Goal: Transaction & Acquisition: Book appointment/travel/reservation

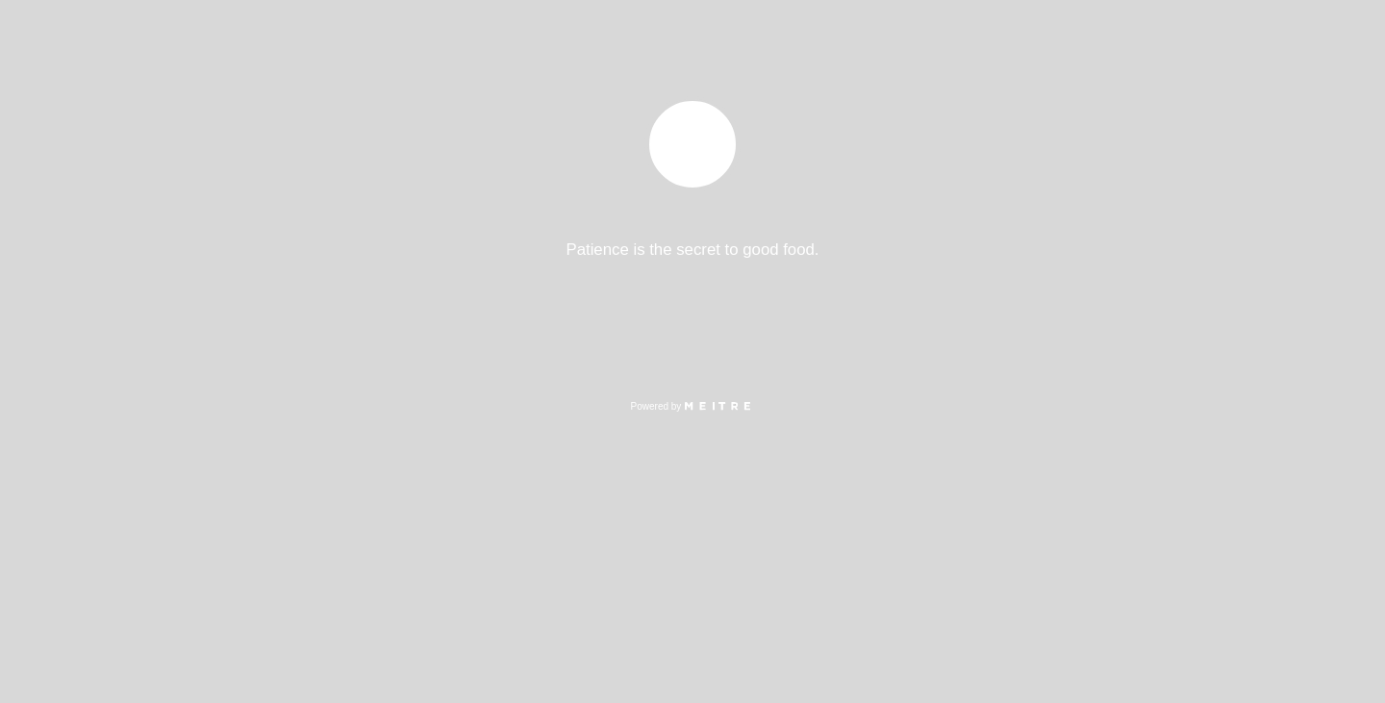
select select "es"
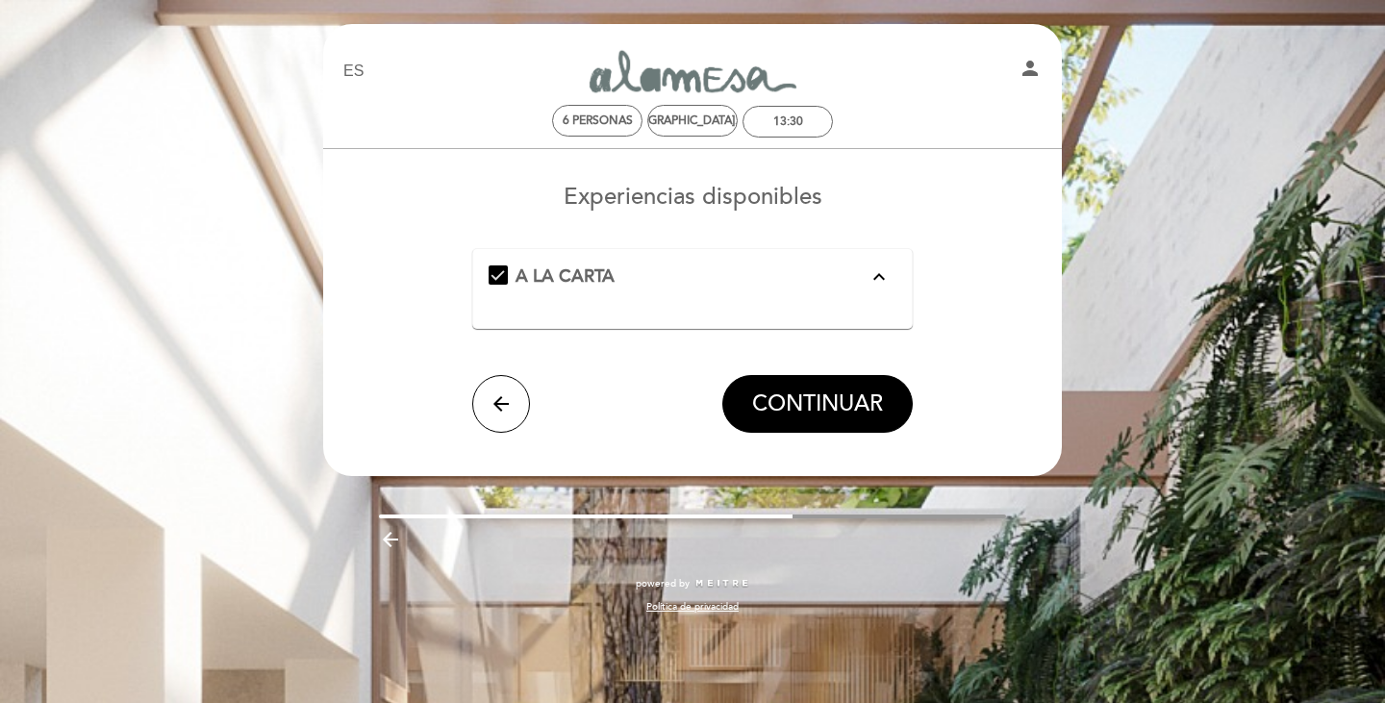
click at [879, 278] on icon "expand_less" at bounding box center [879, 276] width 23 height 23
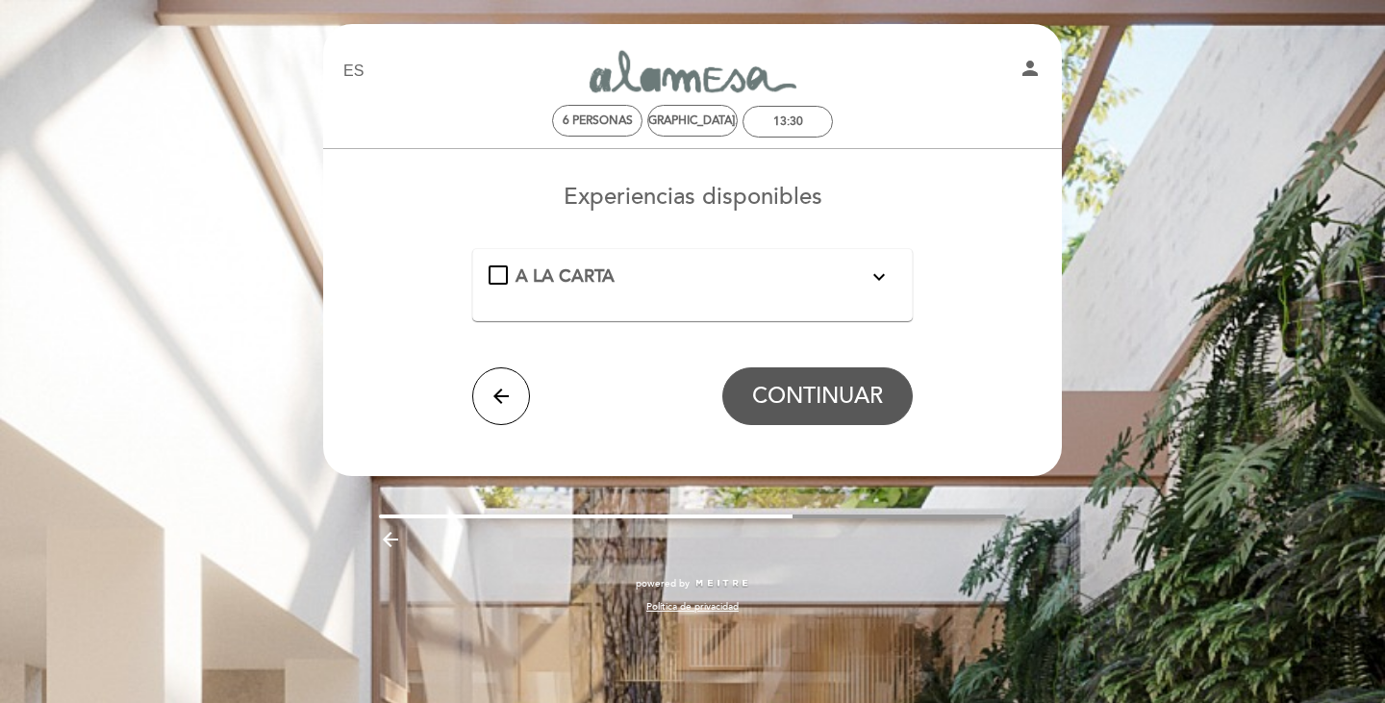
click at [872, 265] on icon "expand_more" at bounding box center [879, 276] width 23 height 23
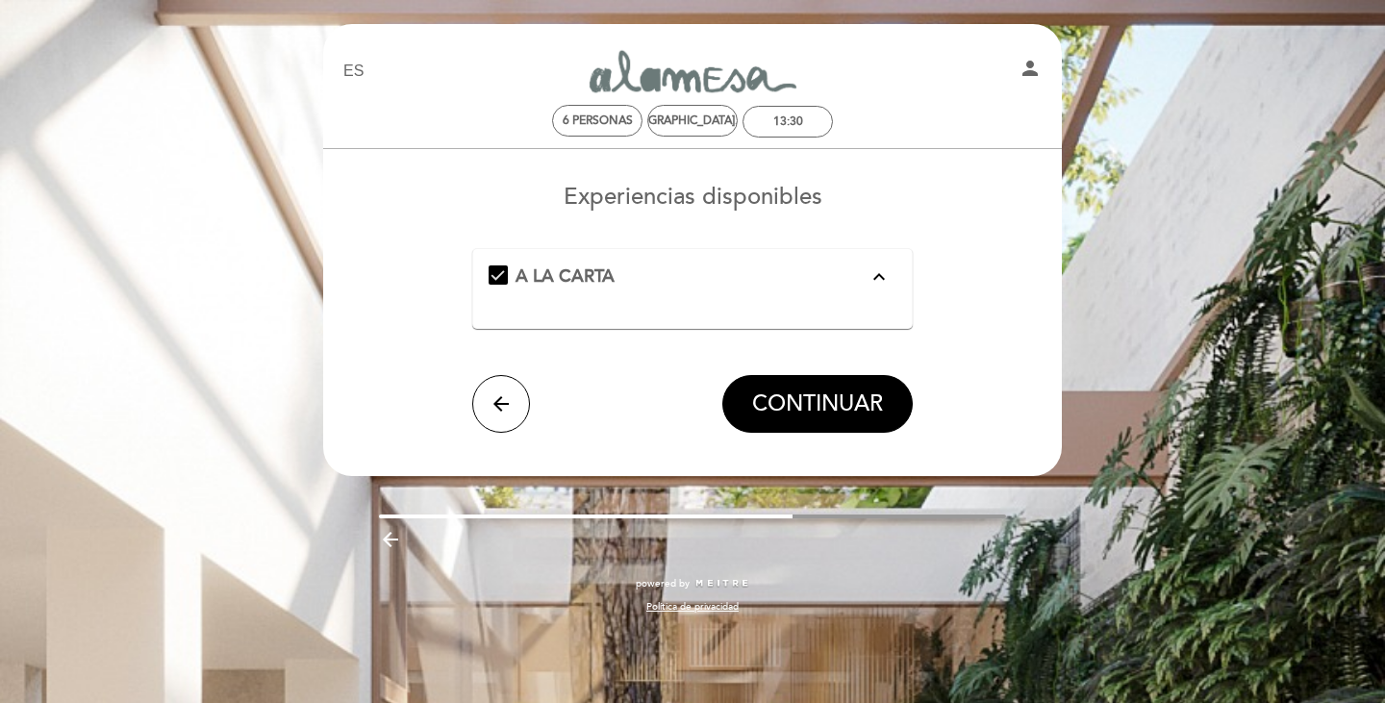
click at [840, 422] on button "CONTINUAR" at bounding box center [817, 404] width 190 height 58
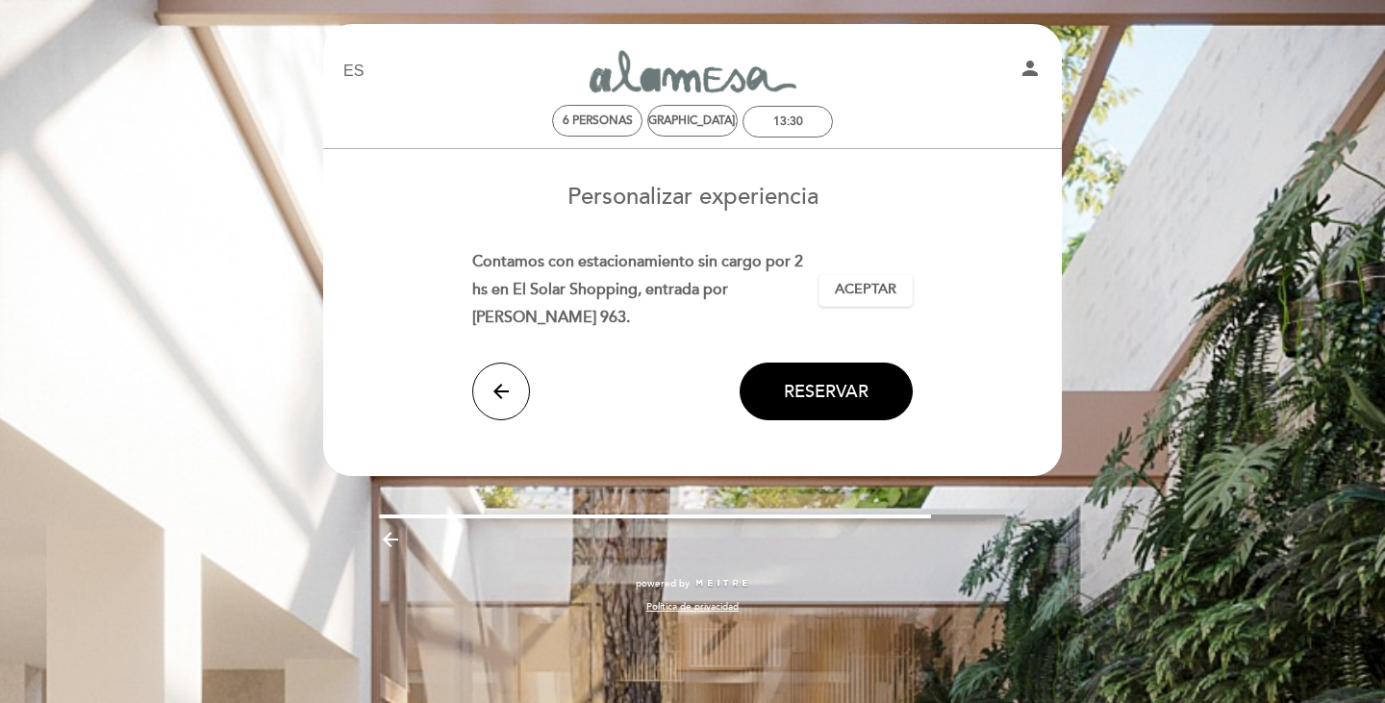
click at [905, 274] on button "Aceptar Aceptado" at bounding box center [866, 290] width 94 height 33
click at [850, 381] on span "Reservar" at bounding box center [826, 391] width 85 height 21
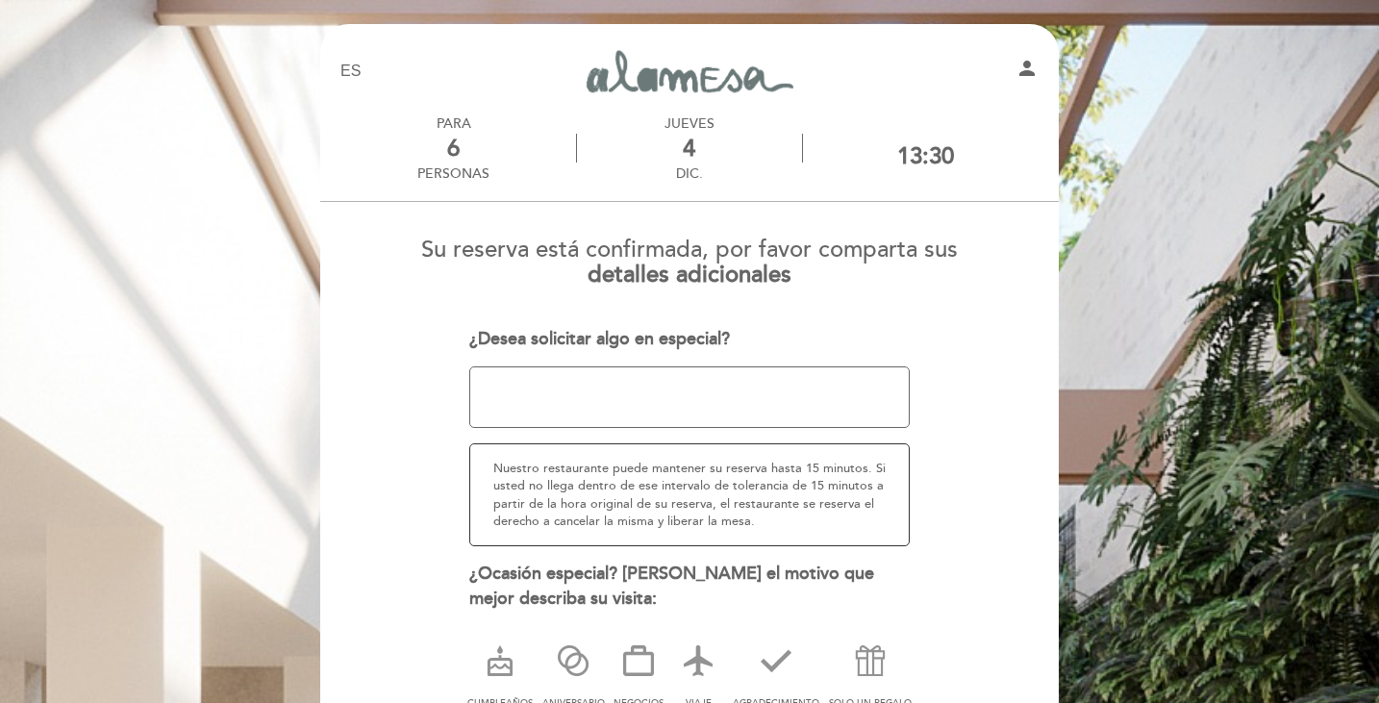
click at [769, 390] on textarea at bounding box center [690, 398] width 442 height 62
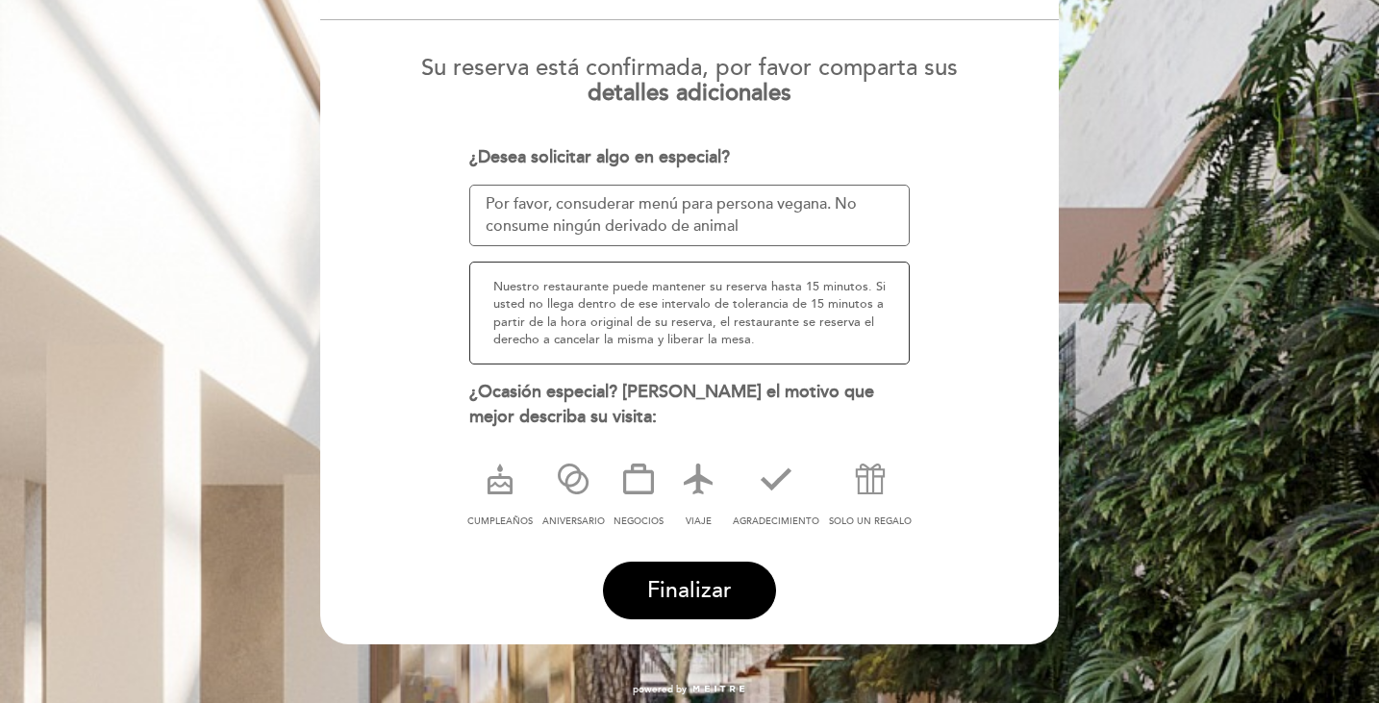
scroll to position [190, 0]
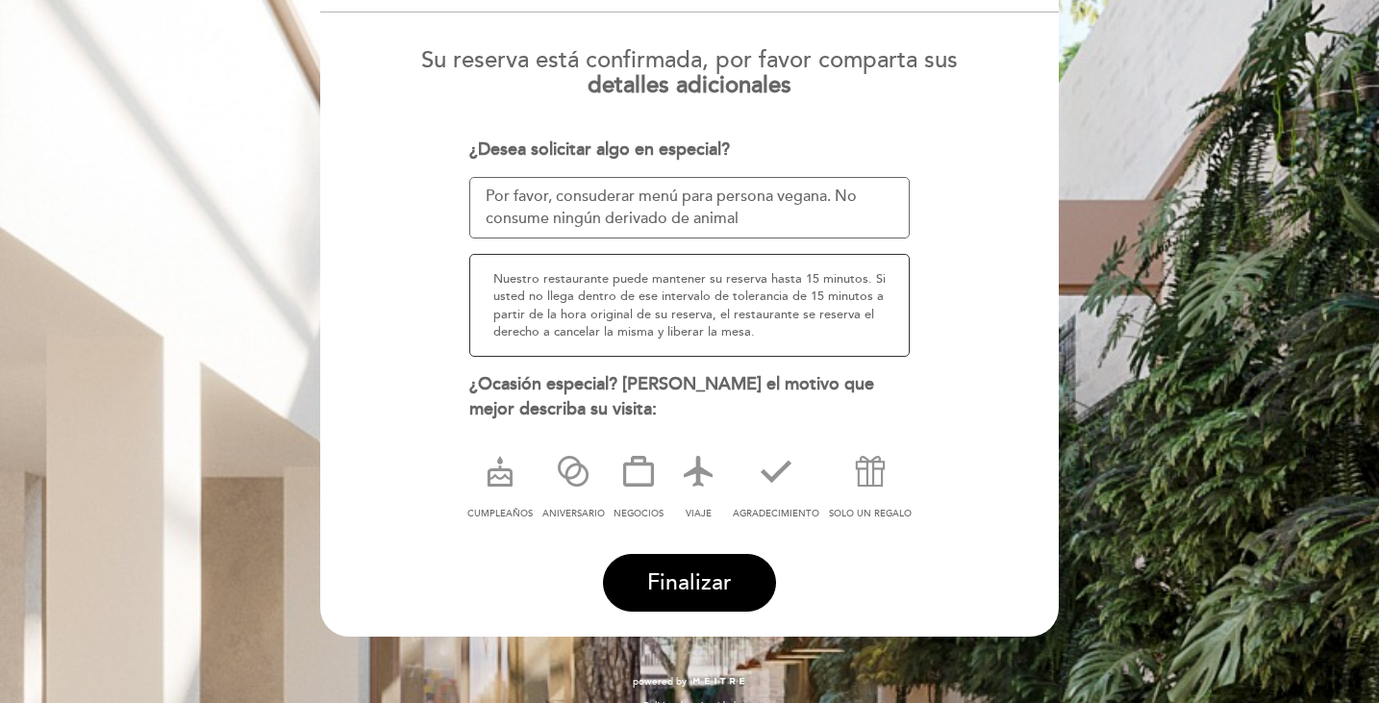
type textarea "Por favor, consuderar menú para persona vegana. No consume ningún derivado de a…"
click at [790, 480] on icon at bounding box center [776, 471] width 50 height 50
click at [732, 577] on button "Finalizar" at bounding box center [689, 583] width 173 height 58
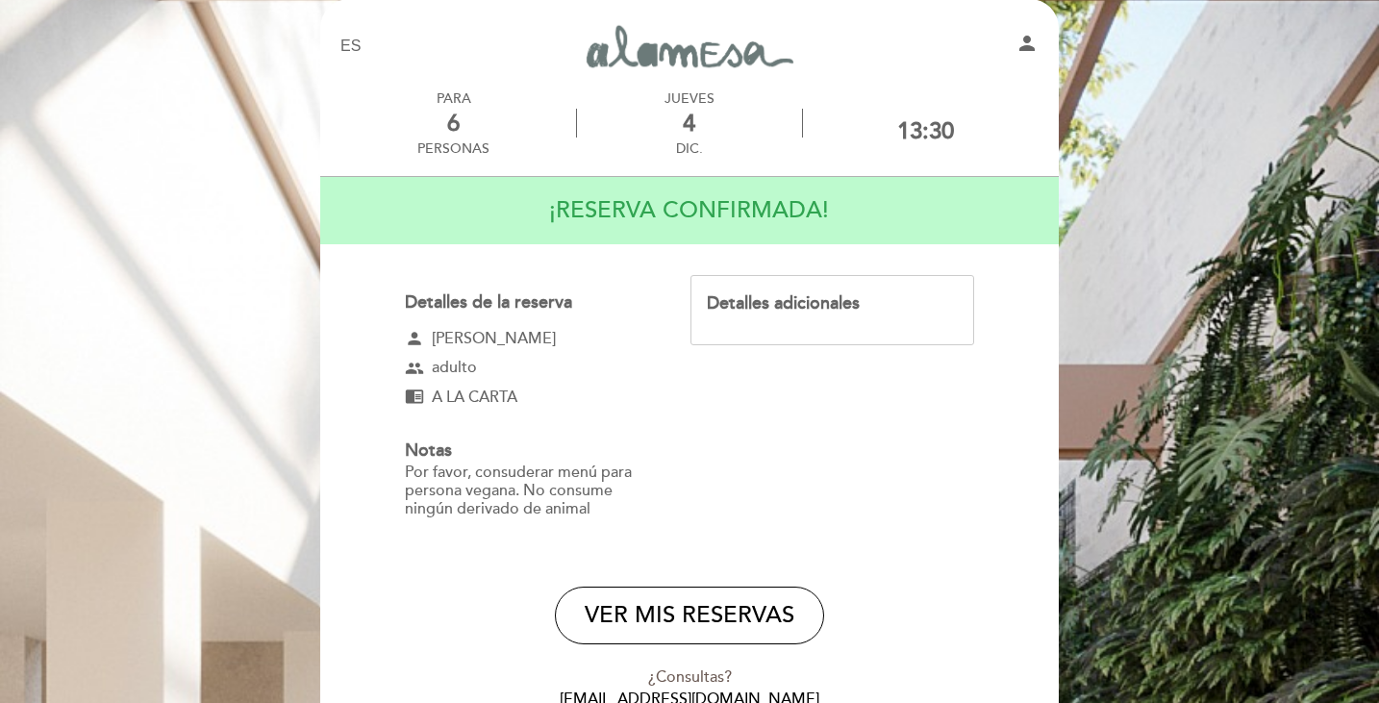
scroll to position [22, 0]
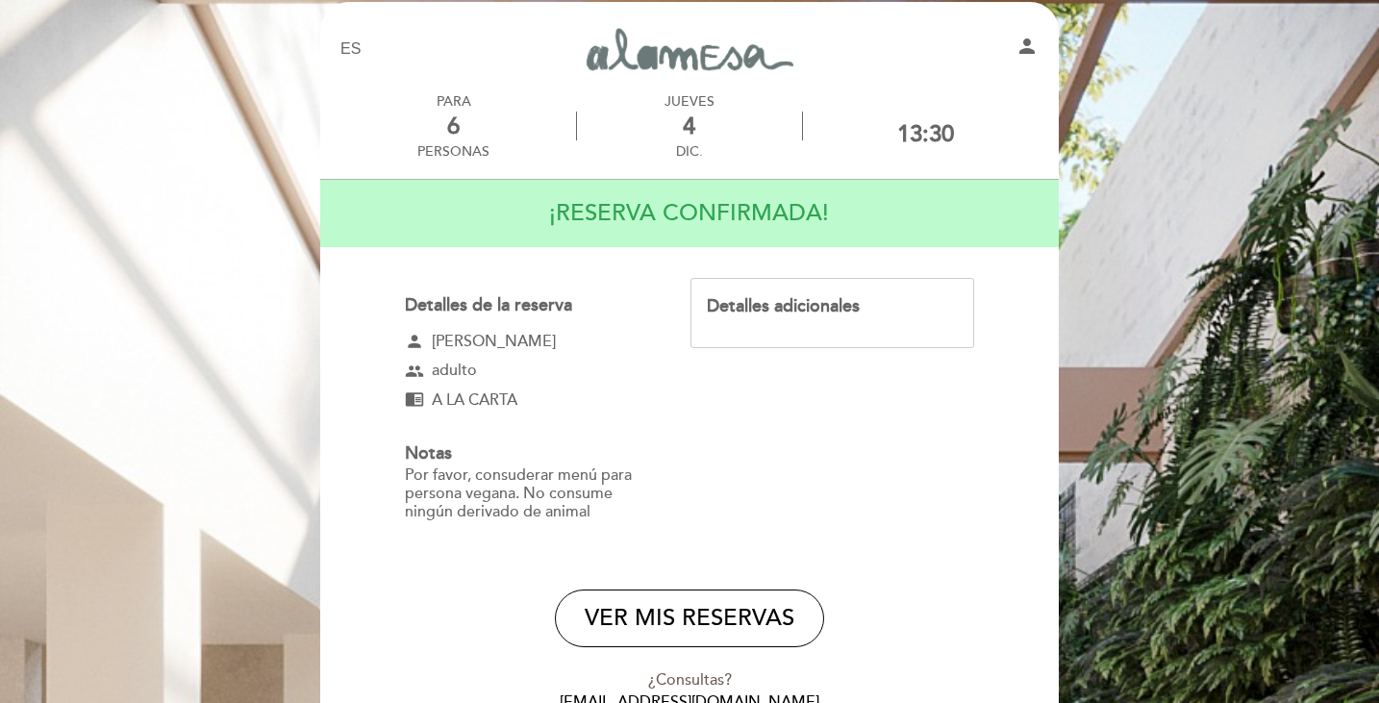
click at [695, 631] on button "VER MIS RESERVAS" at bounding box center [689, 619] width 269 height 58
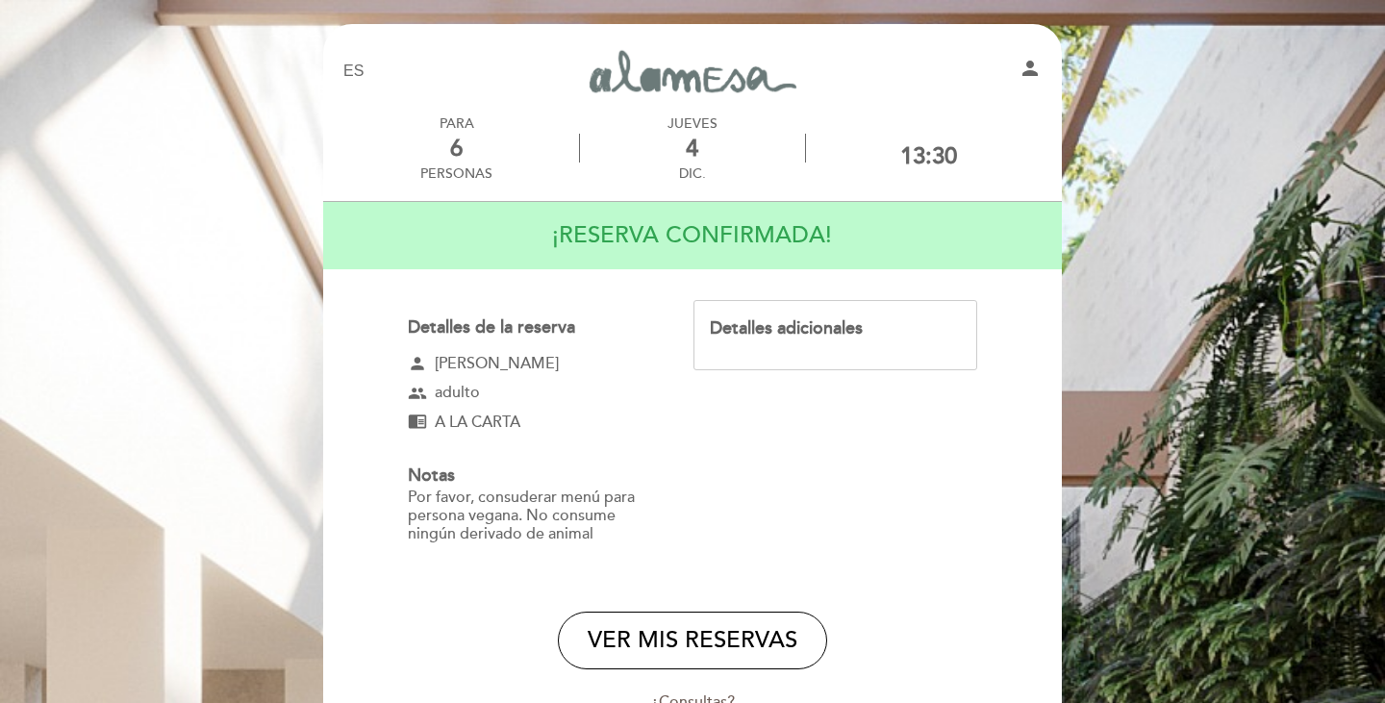
select select "es"
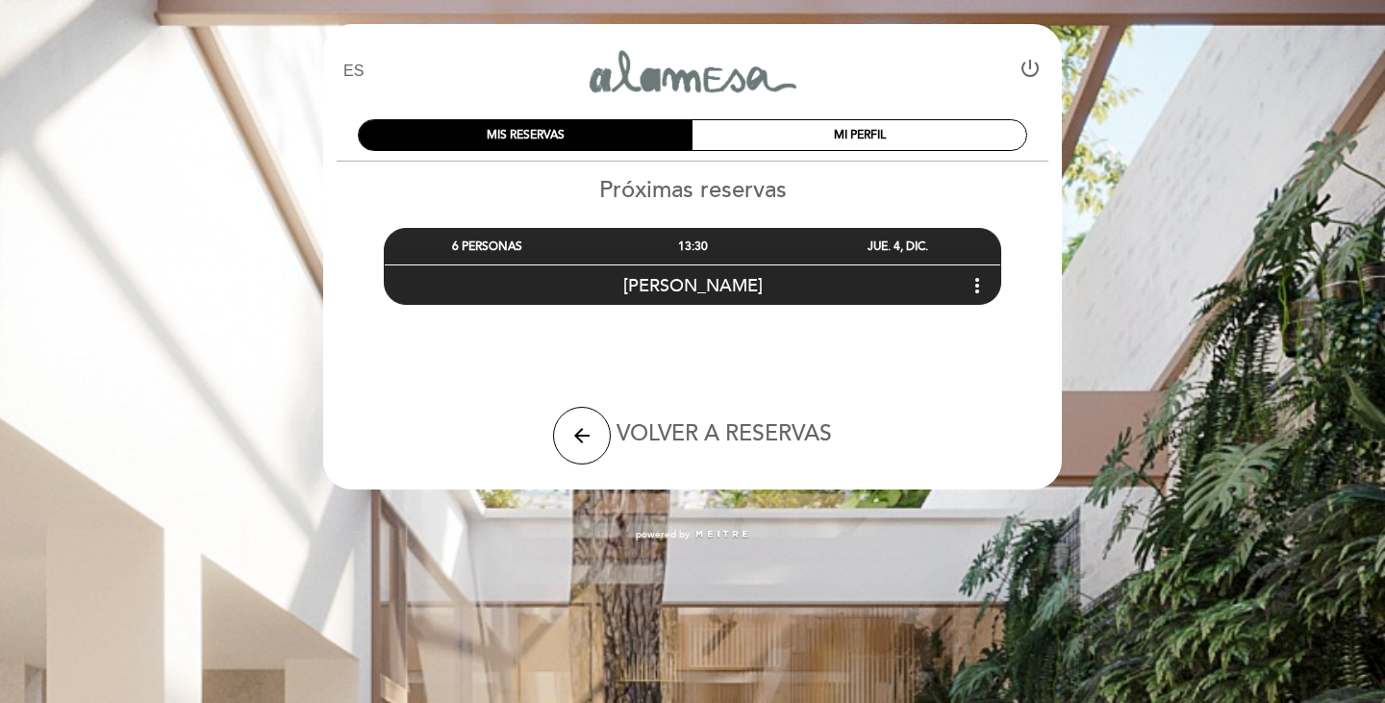
click at [750, 273] on div "[PERSON_NAME] more_vert" at bounding box center [693, 285] width 616 height 41
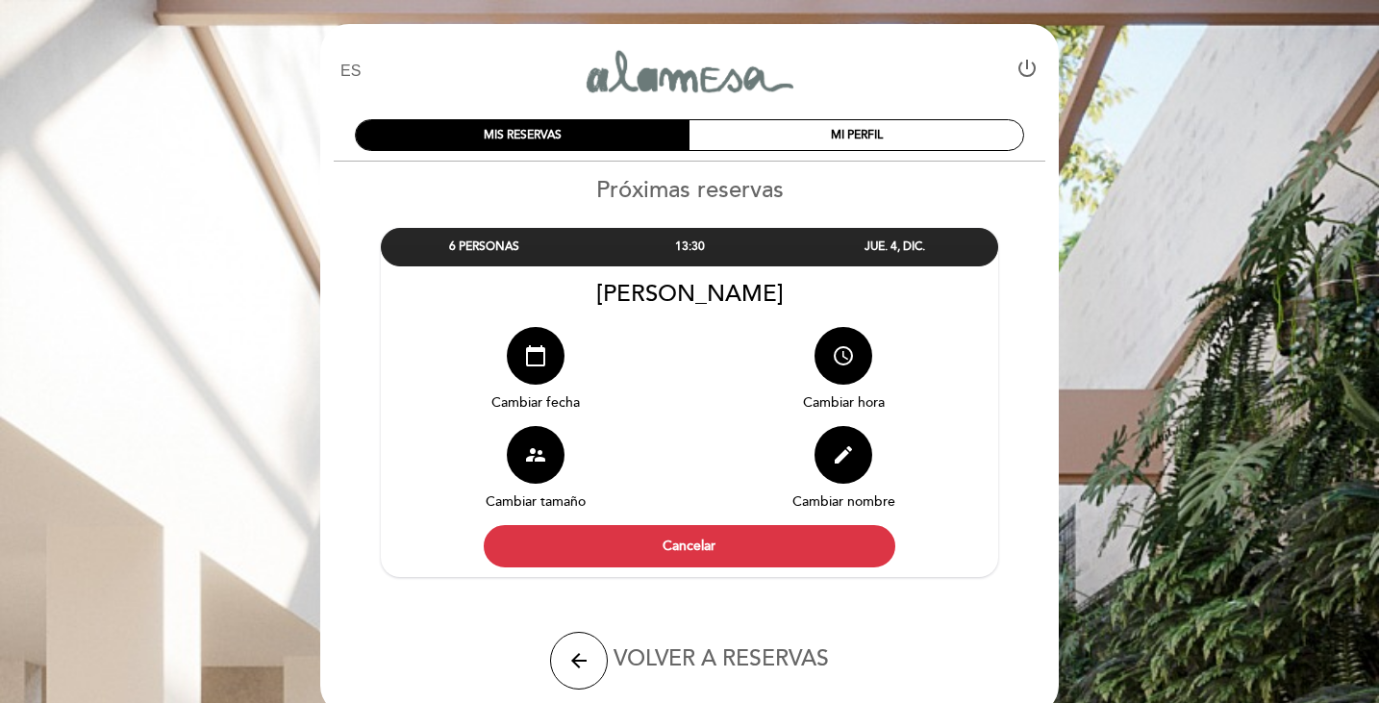
click at [550, 449] on button "supervisor_account" at bounding box center [536, 455] width 58 height 58
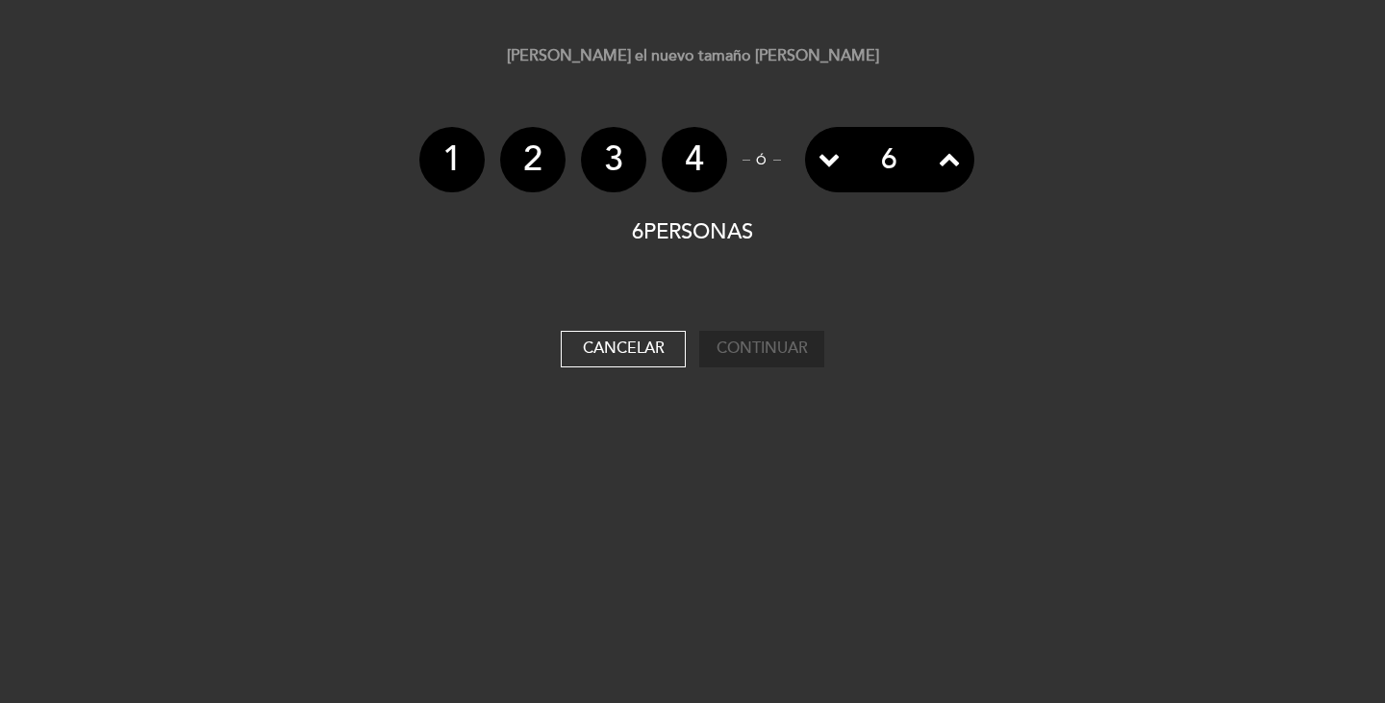
click at [945, 156] on icon at bounding box center [949, 158] width 21 height 21
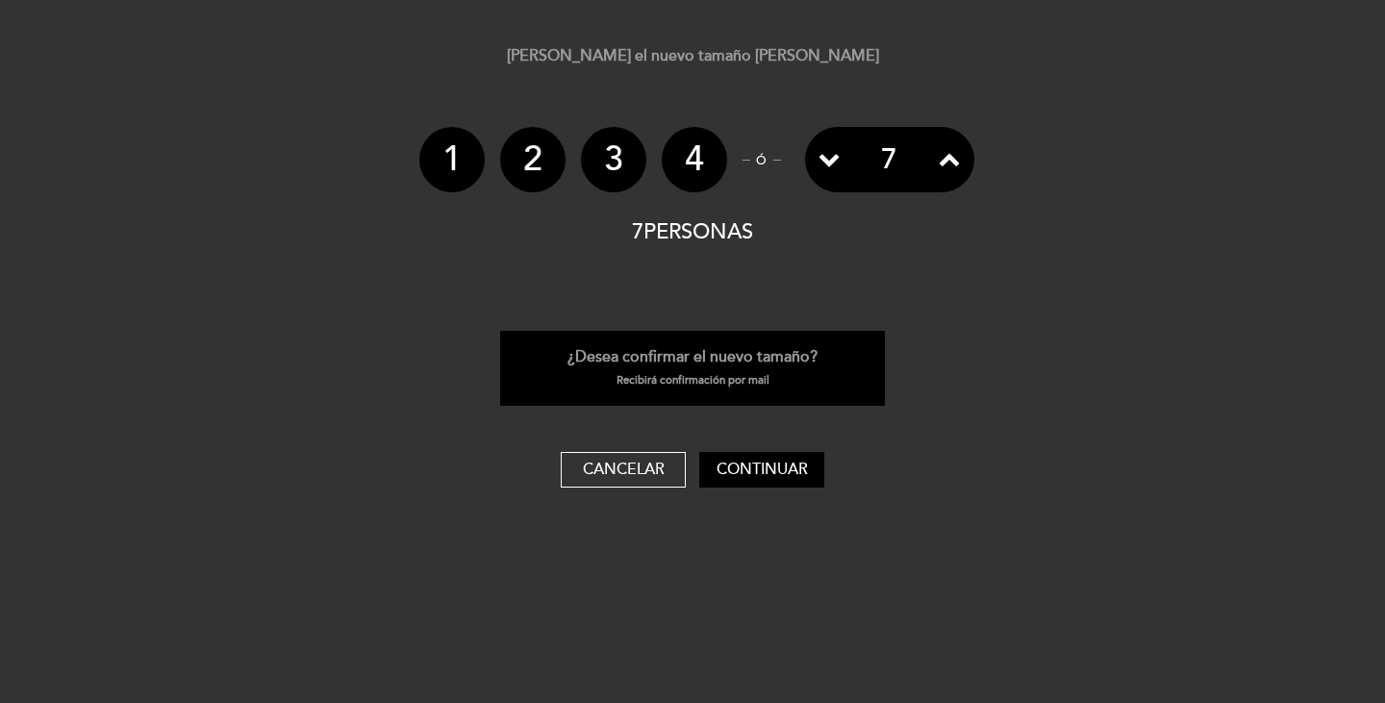
click at [945, 156] on icon at bounding box center [949, 158] width 21 height 21
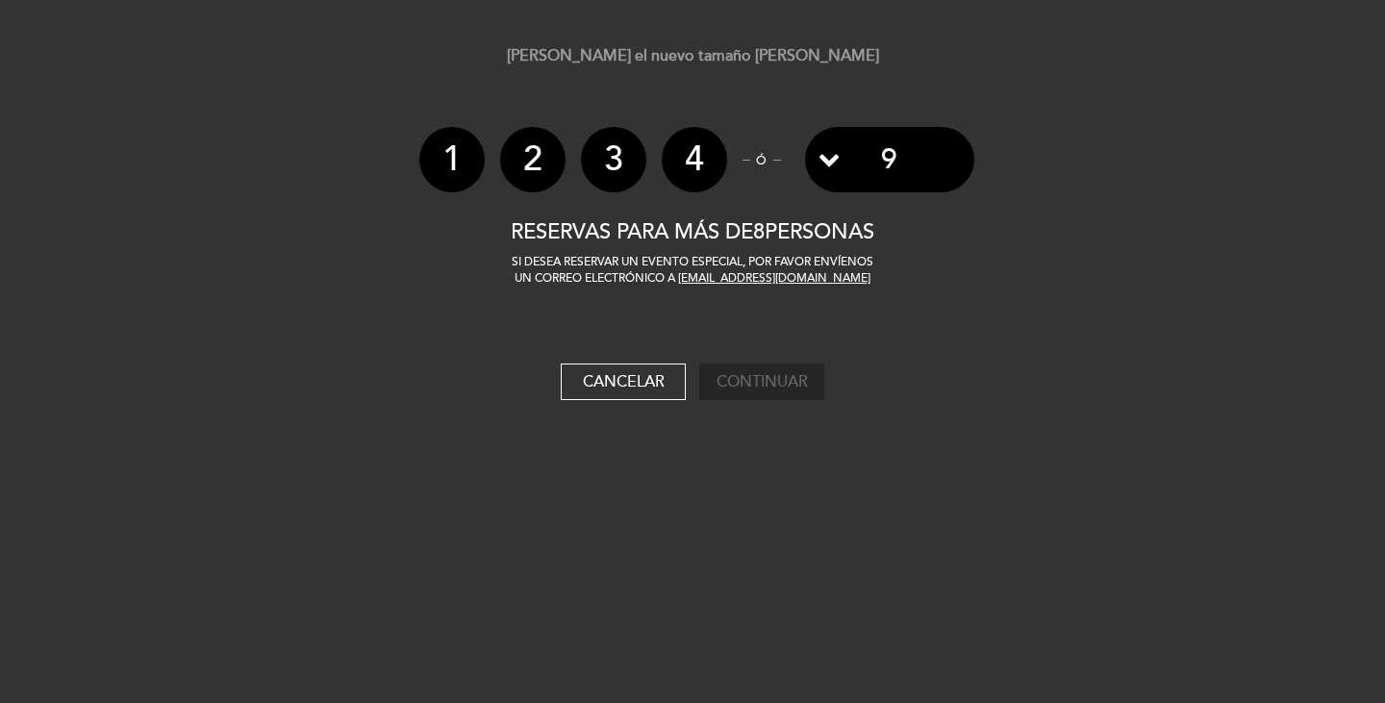
click at [945, 156] on div "6" at bounding box center [889, 159] width 169 height 65
click at [664, 378] on button "Cancelar" at bounding box center [623, 382] width 125 height 37
